Goal: Entertainment & Leisure: Consume media (video, audio)

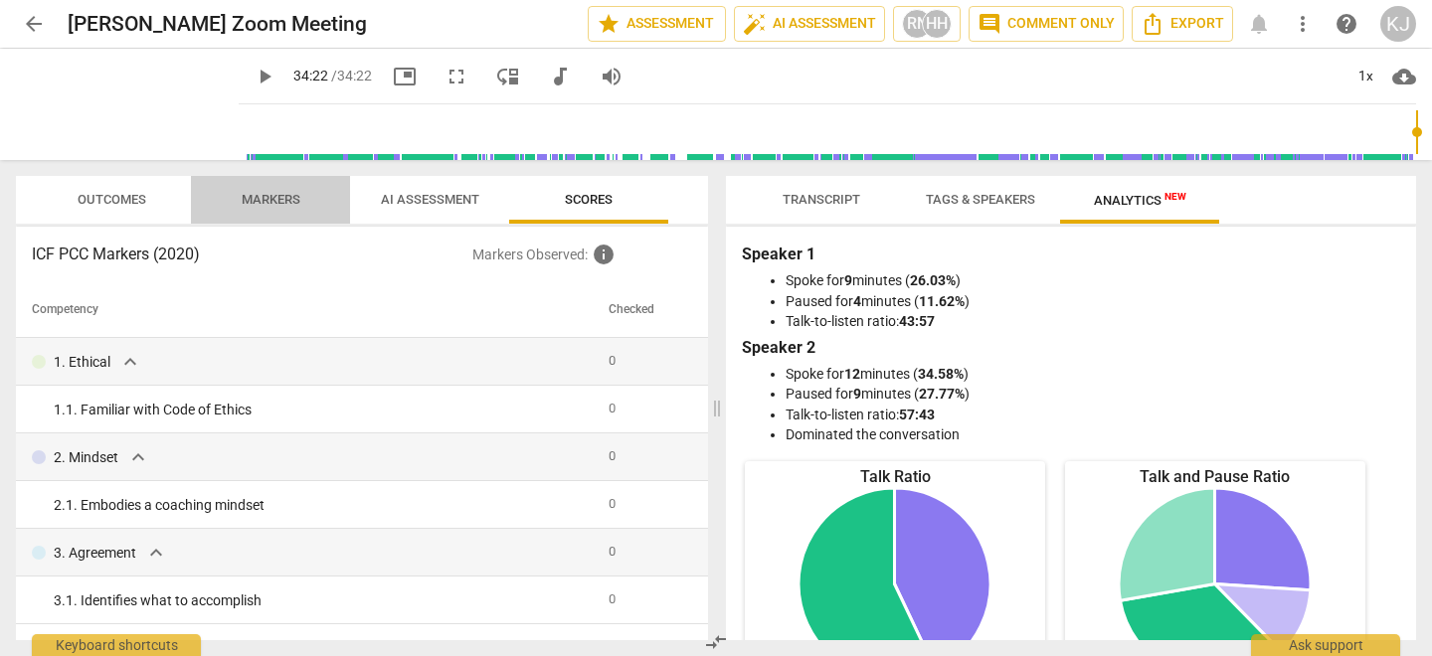
click at [266, 200] on span "Markers" at bounding box center [271, 199] width 59 height 15
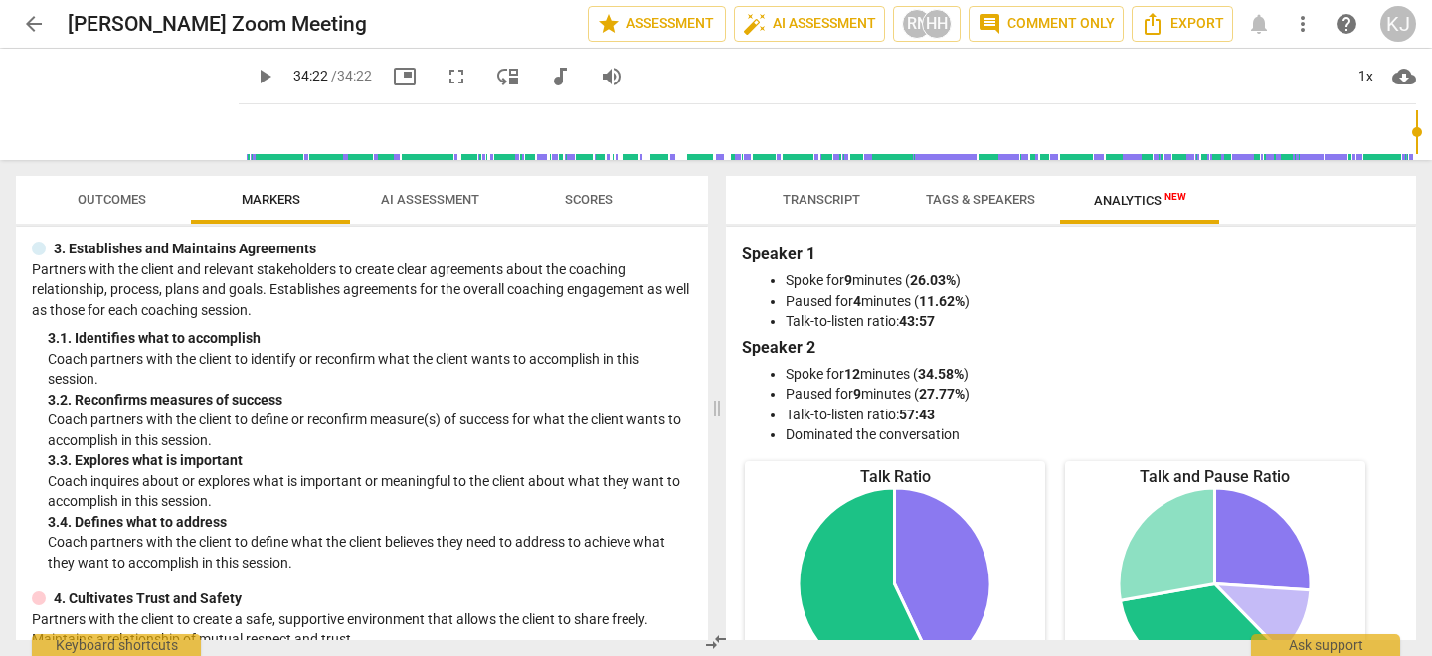
scroll to position [255, 0]
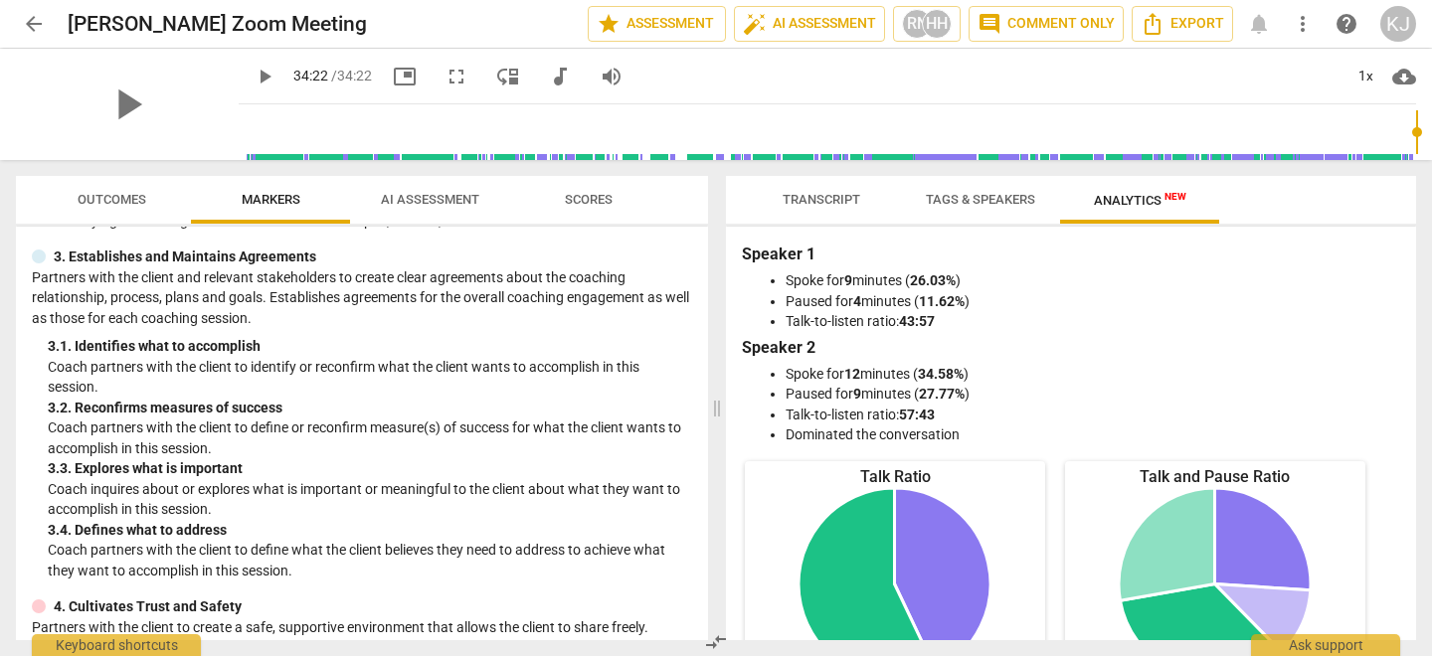
click at [170, 115] on div "play_arrow" at bounding box center [127, 104] width 223 height 111
click at [393, 77] on span "picture_in_picture" at bounding box center [405, 77] width 24 height 24
click at [445, 79] on span "fullscreen" at bounding box center [457, 77] width 24 height 24
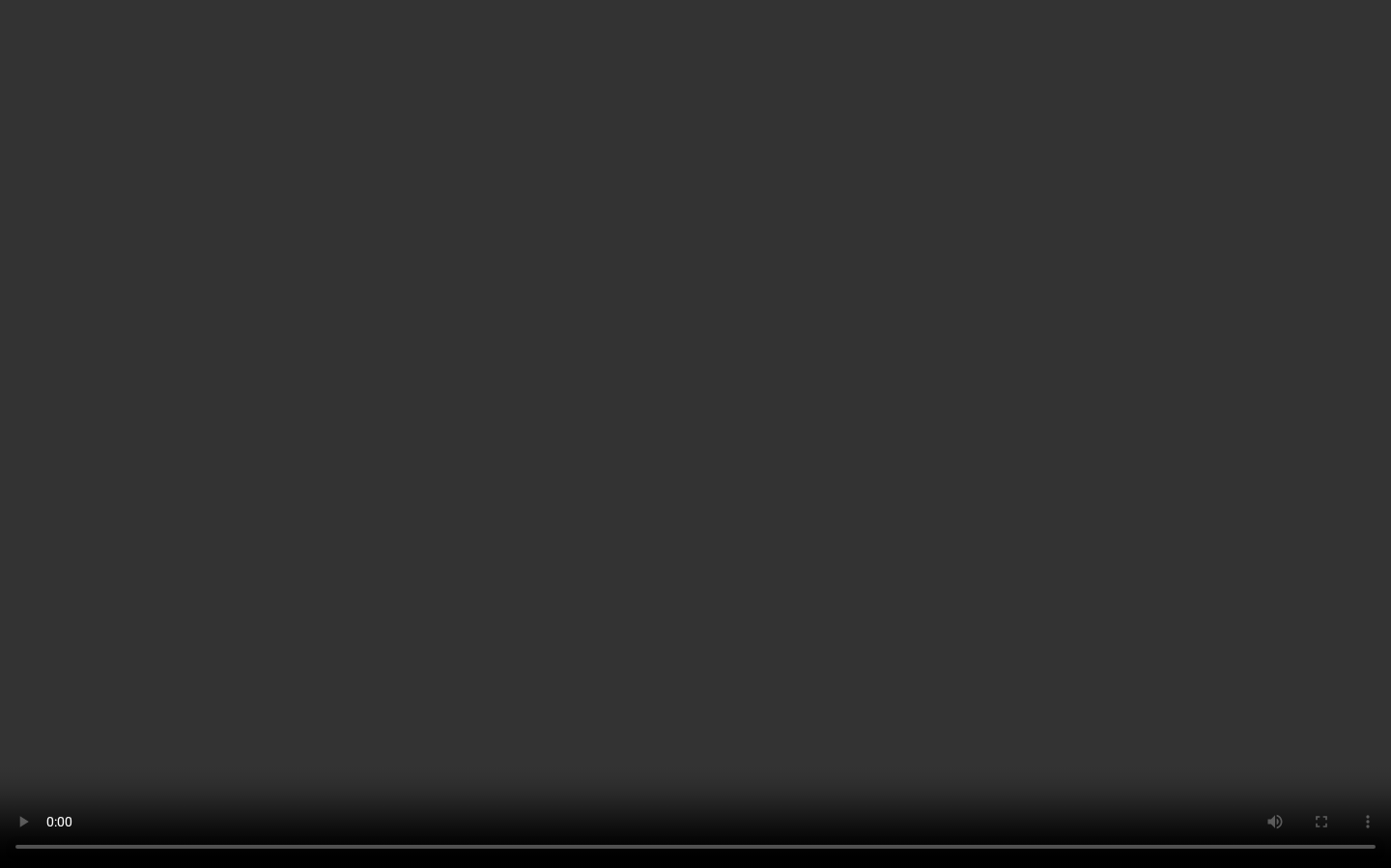
click at [850, 68] on video at bounding box center [696, 434] width 1391 height 868
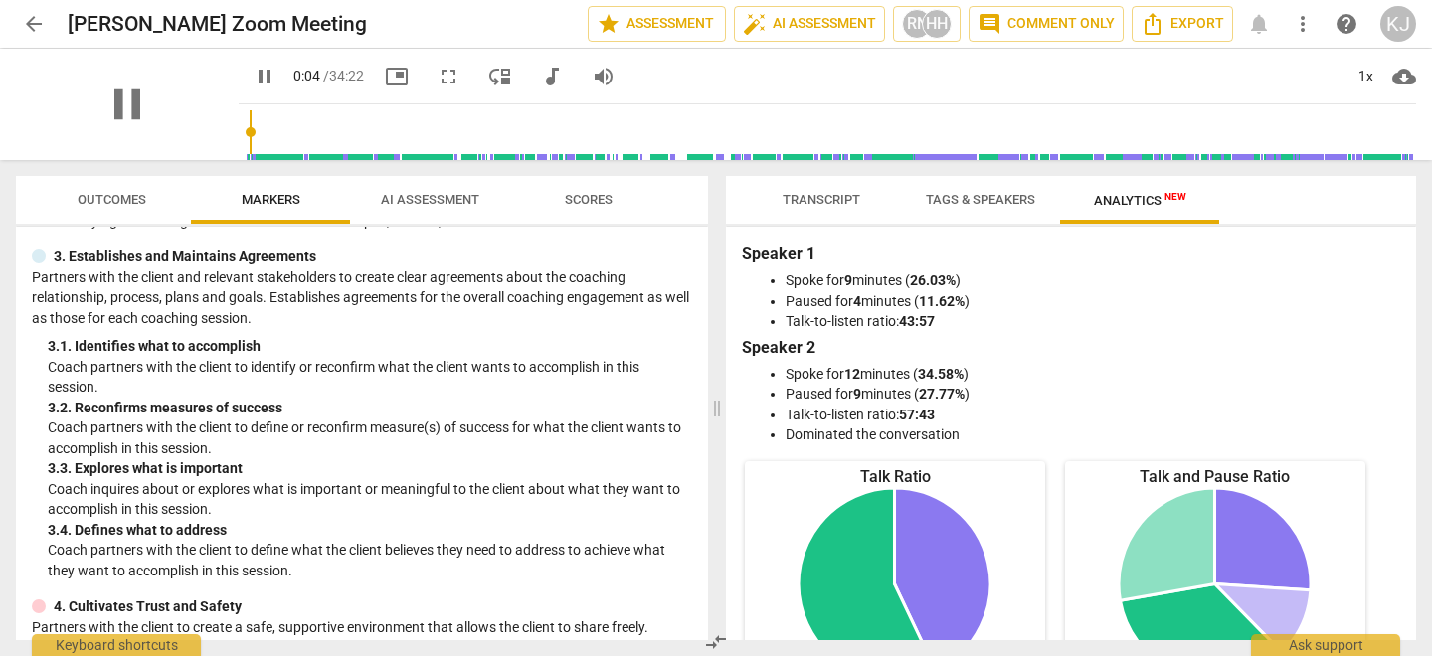
click at [25, 148] on div "pause" at bounding box center [127, 104] width 223 height 111
click at [112, 111] on span "pause" at bounding box center [127, 105] width 52 height 52
click at [437, 78] on span "fullscreen" at bounding box center [449, 77] width 24 height 24
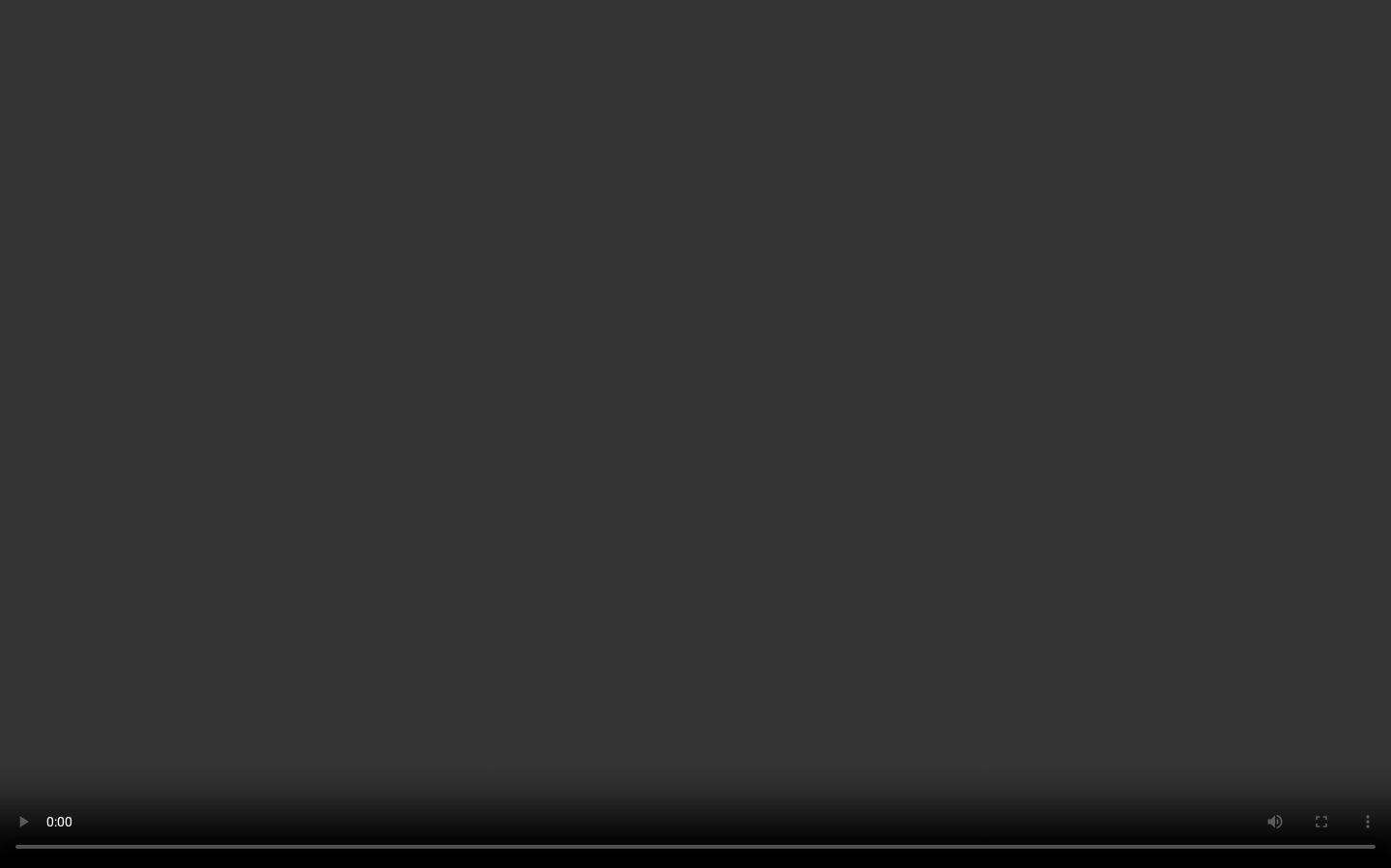
type input "8"
